Goal: Task Accomplishment & Management: Manage account settings

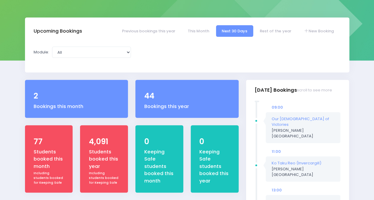
scroll to position [75, 0]
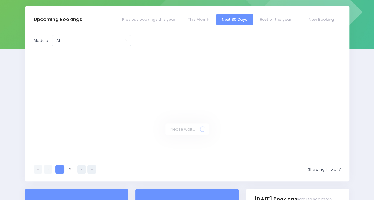
select select "5"
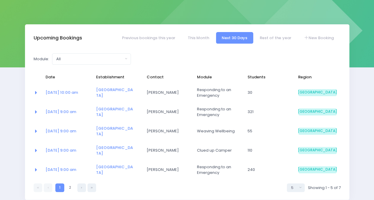
scroll to position [66, 0]
click at [279, 37] on link "Rest of the year" at bounding box center [275, 38] width 43 height 12
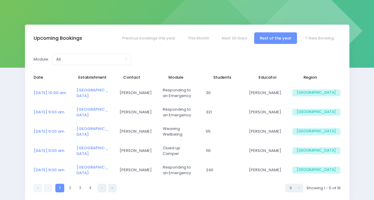
select select "5"
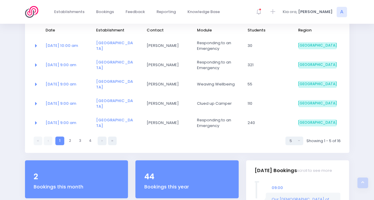
scroll to position [114, 0]
click at [90, 144] on link "4" at bounding box center [90, 140] width 9 height 9
select select "5"
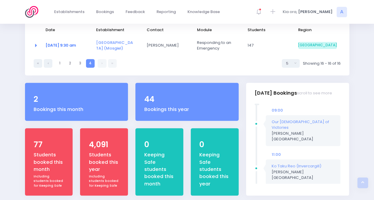
click at [75, 44] on link "07 Dec at 9:30 am" at bounding box center [60, 46] width 30 height 6
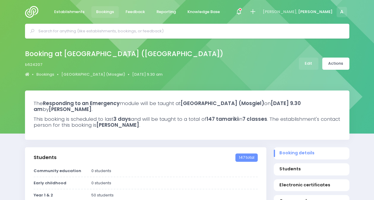
select select "5"
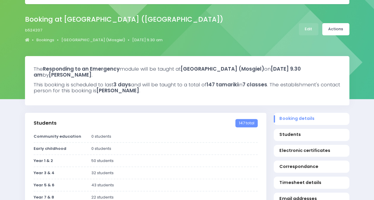
scroll to position [35, 0]
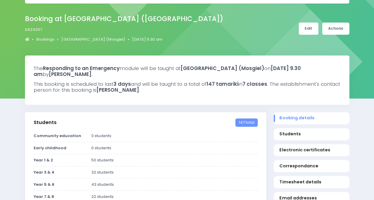
click at [312, 26] on link "Edit" at bounding box center [308, 29] width 20 height 12
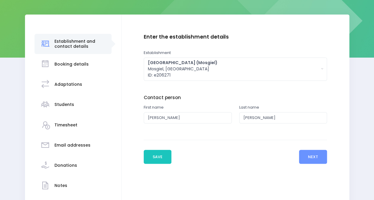
scroll to position [82, 0]
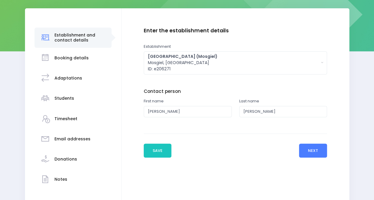
click at [317, 150] on button "Next" at bounding box center [313, 151] width 28 height 14
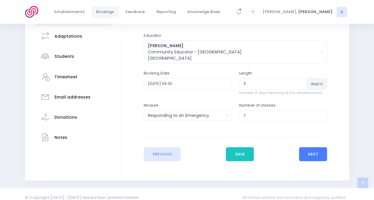
scroll to position [125, 0]
click at [172, 88] on input "2025-12-07 09:30" at bounding box center [188, 83] width 88 height 11
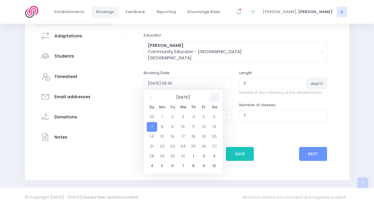
click at [215, 98] on th at bounding box center [214, 98] width 10 height 10
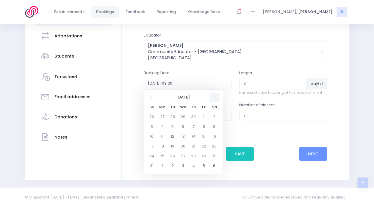
click at [215, 98] on th at bounding box center [214, 98] width 10 height 10
click at [154, 145] on td "19" at bounding box center [152, 147] width 10 height 10
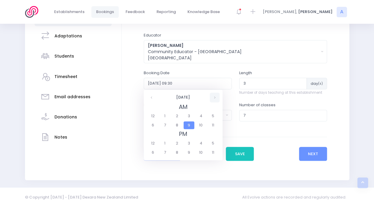
click at [213, 100] on th at bounding box center [215, 98] width 10 height 10
click at [191, 128] on span "9" at bounding box center [188, 126] width 10 height 8
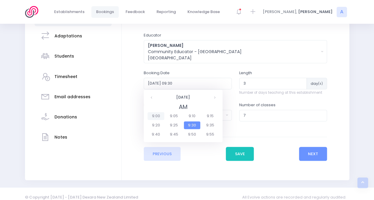
click at [159, 116] on span "9:00" at bounding box center [155, 116] width 17 height 8
type input "2026-07-20 09:00"
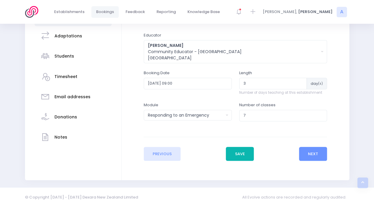
click at [243, 150] on button "Save" at bounding box center [240, 154] width 28 height 14
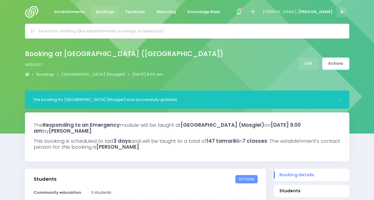
select select "5"
